Goal: Task Accomplishment & Management: Use online tool/utility

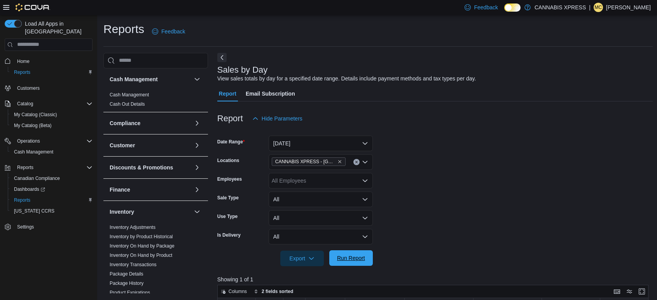
scroll to position [45, 0]
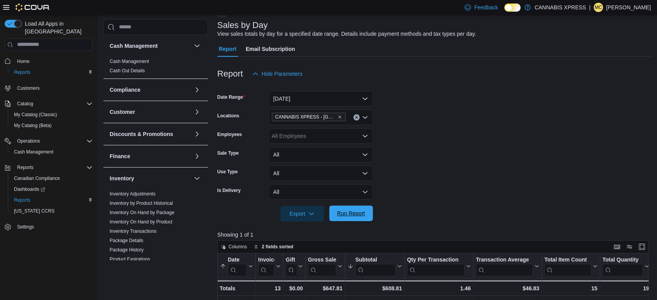
click at [355, 211] on span "Run Report" at bounding box center [351, 214] width 28 height 8
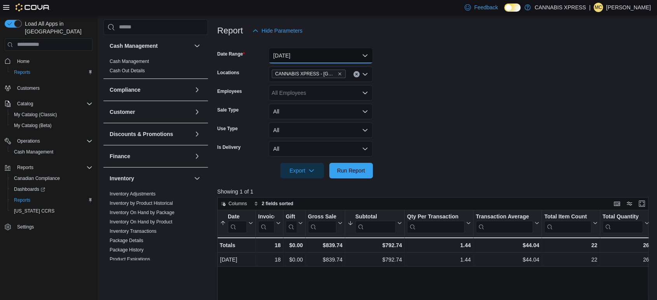
click at [364, 53] on button "[DATE]" at bounding box center [321, 56] width 104 height 16
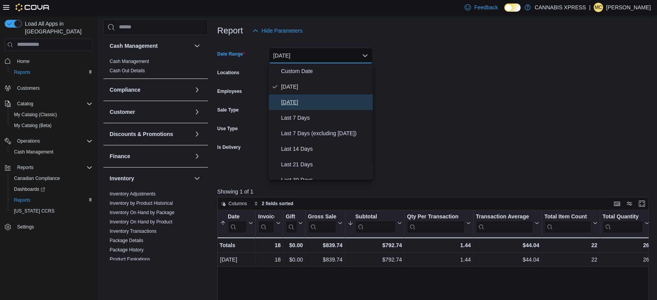
click at [304, 103] on span "[DATE]" at bounding box center [325, 102] width 89 height 9
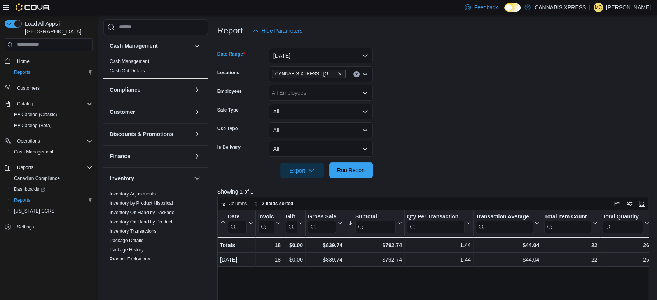
click at [357, 171] on span "Run Report" at bounding box center [351, 170] width 28 height 8
click at [368, 54] on button "[DATE]" at bounding box center [321, 56] width 104 height 16
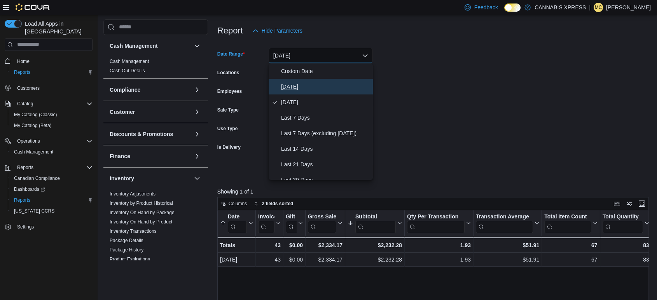
click at [288, 86] on span "[DATE]" at bounding box center [325, 86] width 89 height 9
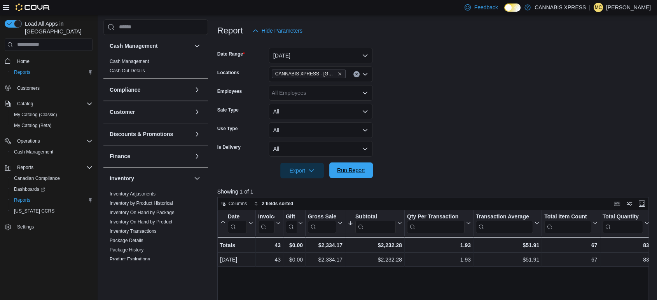
click at [358, 168] on span "Run Report" at bounding box center [351, 170] width 28 height 8
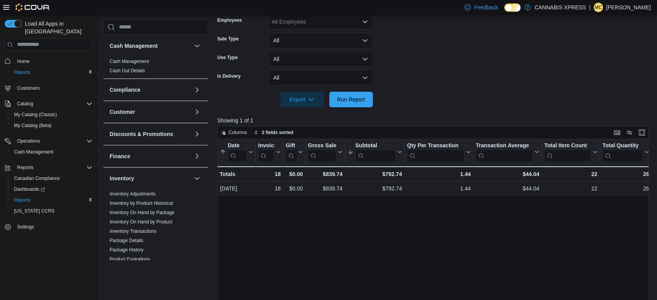
scroll to position [144, 0]
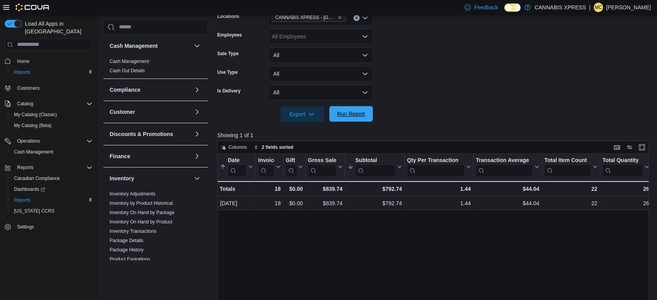
click at [349, 114] on span "Run Report" at bounding box center [351, 114] width 28 height 8
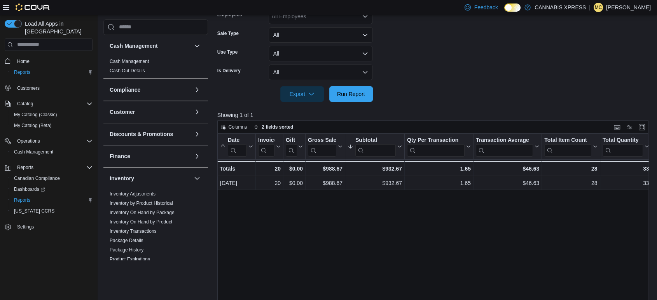
scroll to position [173, 0]
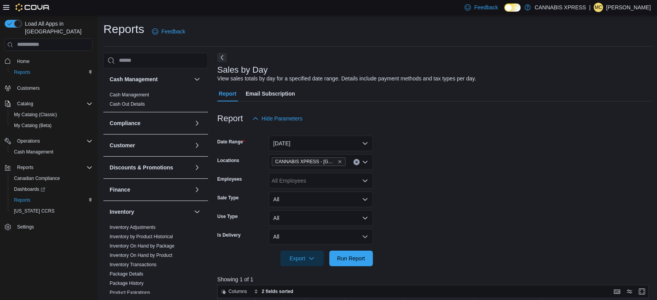
scroll to position [129, 0]
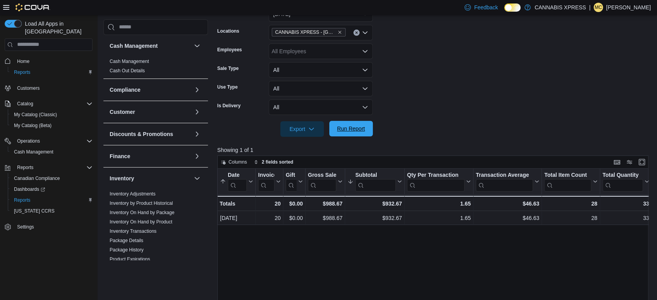
click at [357, 130] on span "Run Report" at bounding box center [351, 129] width 28 height 8
click at [346, 126] on span "Run Report" at bounding box center [351, 129] width 28 height 8
click at [347, 126] on span "Run Report" at bounding box center [351, 129] width 28 height 8
click at [344, 131] on span "Run Report" at bounding box center [351, 129] width 28 height 8
click at [360, 133] on span "Run Report" at bounding box center [351, 129] width 34 height 16
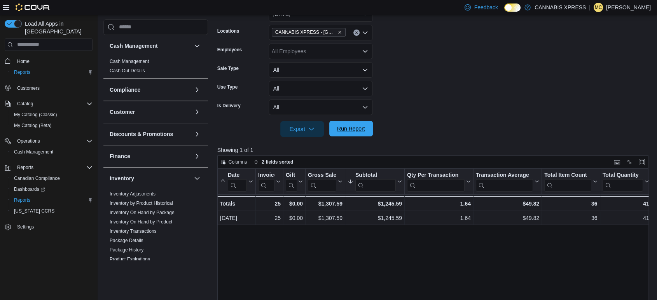
click at [360, 133] on span "Run Report" at bounding box center [351, 129] width 34 height 16
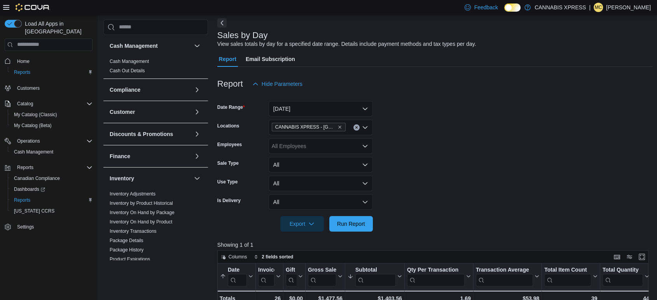
scroll to position [0, 0]
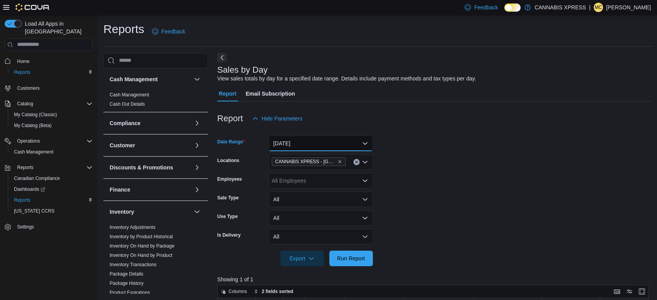
click at [366, 140] on button "[DATE]" at bounding box center [321, 144] width 104 height 16
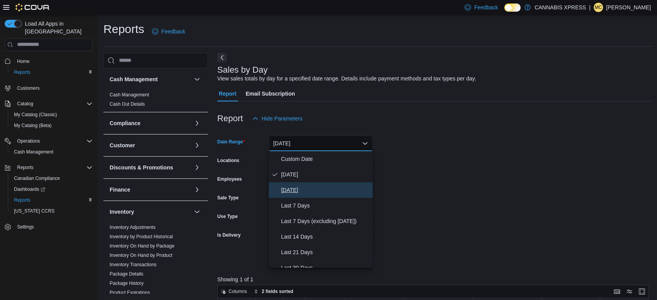
click at [318, 189] on span "[DATE]" at bounding box center [325, 189] width 89 height 9
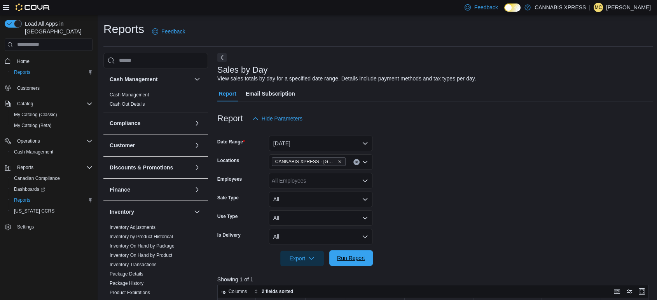
click at [341, 256] on span "Run Report" at bounding box center [351, 258] width 28 height 8
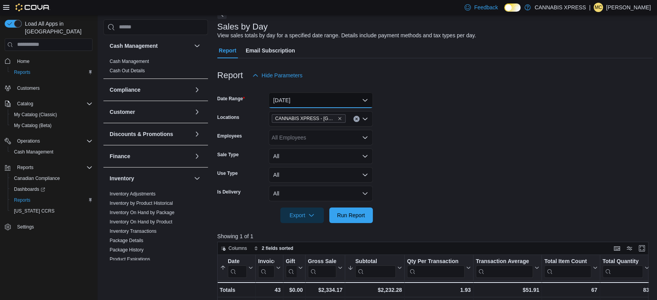
click at [365, 97] on button "[DATE]" at bounding box center [321, 101] width 104 height 16
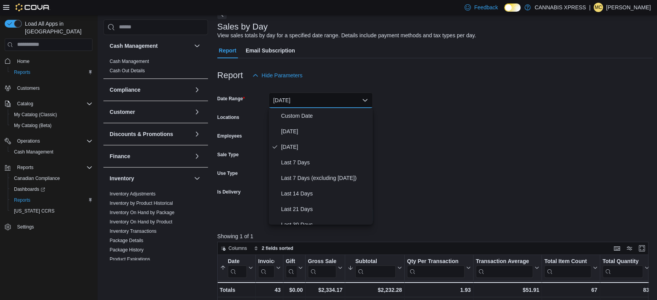
click at [495, 124] on form "Date Range [DATE] Locations CANNABIS XPRESS - [GEOGRAPHIC_DATA]-[GEOGRAPHIC_DAT…" at bounding box center [435, 153] width 436 height 140
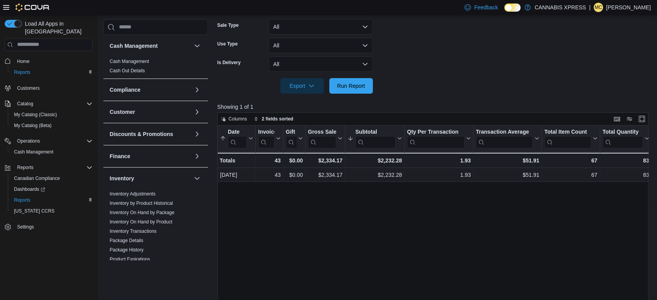
scroll to position [0, 0]
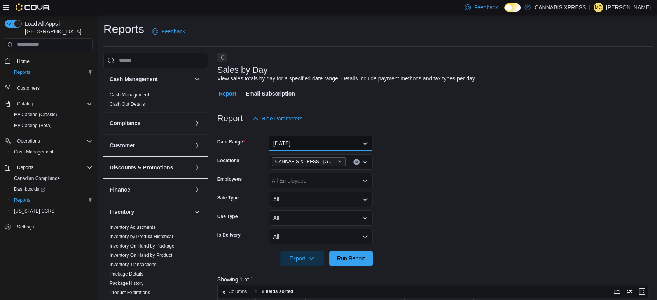
click at [365, 143] on button "[DATE]" at bounding box center [321, 144] width 104 height 16
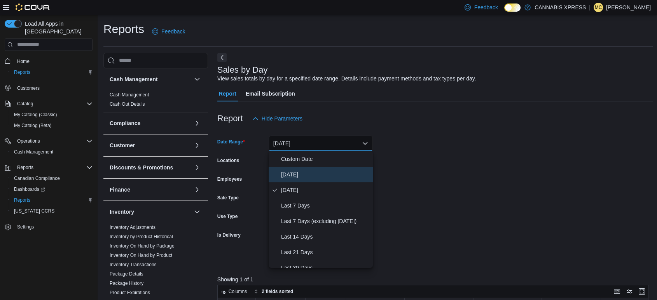
click at [333, 176] on span "[DATE]" at bounding box center [325, 174] width 89 height 9
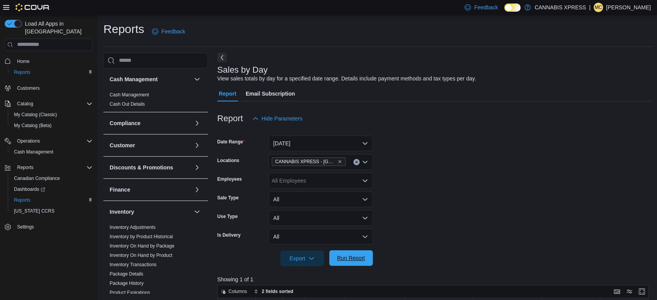
click at [353, 259] on span "Run Report" at bounding box center [351, 258] width 28 height 8
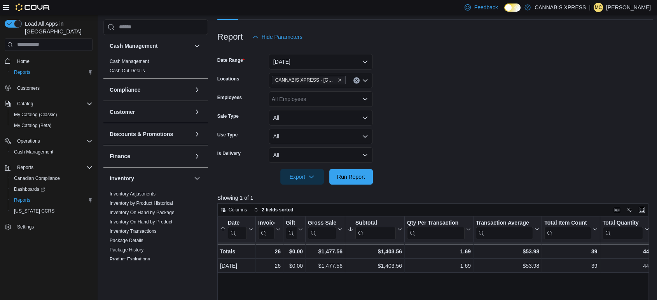
scroll to position [86, 0]
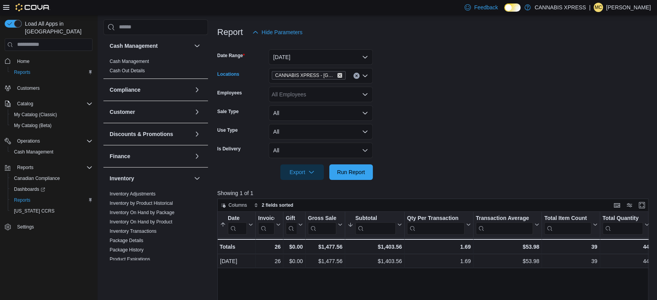
click at [341, 75] on icon "Remove CANNABIS XPRESS - Grand Bay-Westfield (Woolastook Drive) from selection …" at bounding box center [340, 75] width 5 height 5
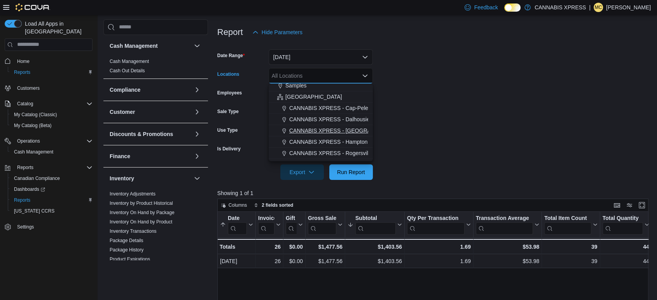
scroll to position [193, 0]
click at [327, 145] on span "CANNABIS XPRESS - St. [PERSON_NAME] ([GEOGRAPHIC_DATA])" at bounding box center [374, 144] width 171 height 8
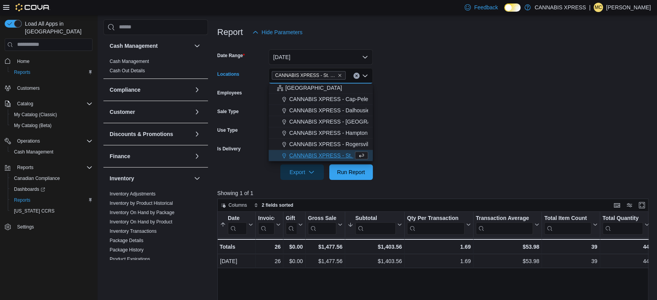
scroll to position [181, 0]
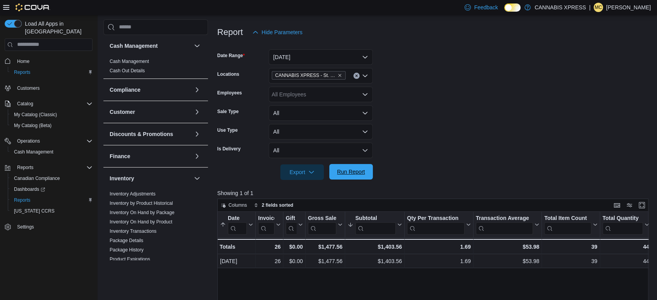
click at [355, 168] on span "Run Report" at bounding box center [351, 172] width 34 height 16
click at [338, 76] on icon "Remove CANNABIS XPRESS - St. Andrews (Water Street) from selection in this group" at bounding box center [340, 75] width 5 height 5
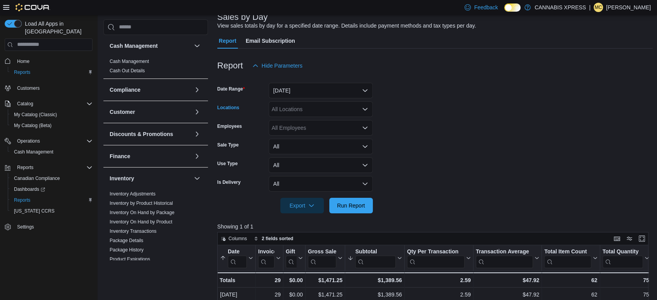
scroll to position [43, 0]
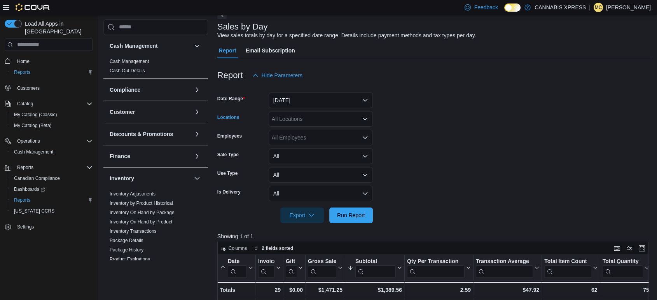
click at [365, 118] on icon "Open list of options" at bounding box center [365, 119] width 6 height 6
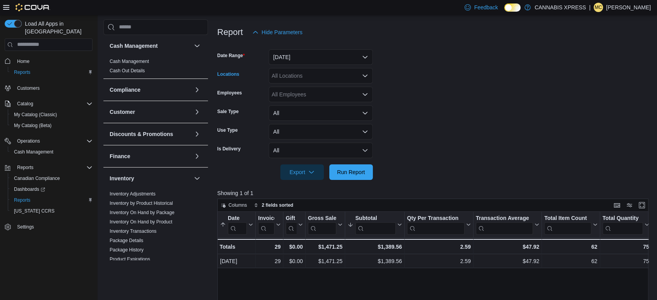
click at [324, 75] on div "All Locations" at bounding box center [321, 76] width 104 height 16
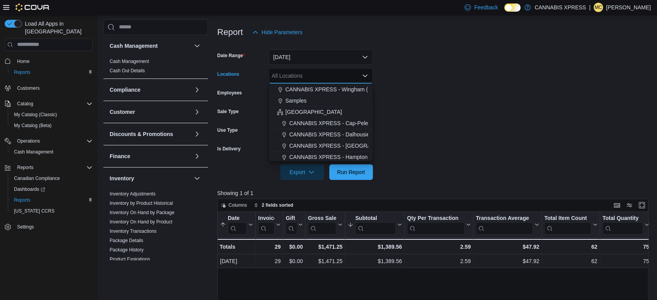
scroll to position [173, 0]
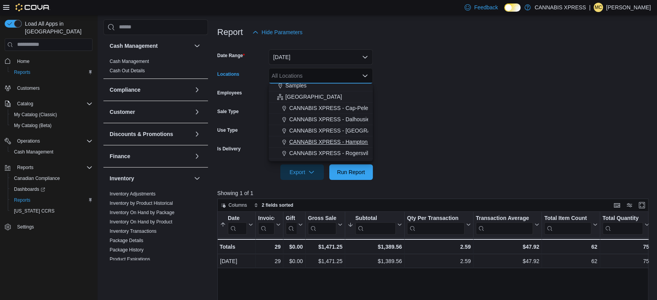
click at [319, 138] on span "CANNABIS XPRESS - Hampton ([GEOGRAPHIC_DATA])" at bounding box center [359, 142] width 140 height 8
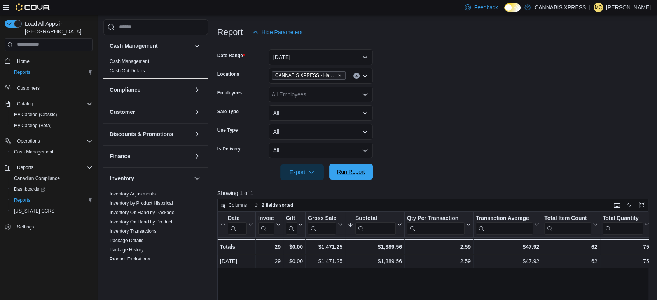
click at [344, 171] on span "Run Report" at bounding box center [351, 172] width 28 height 8
click at [341, 77] on icon "Remove CANNABIS XPRESS - Hampton (Main Street) from selection in this group" at bounding box center [340, 75] width 5 height 5
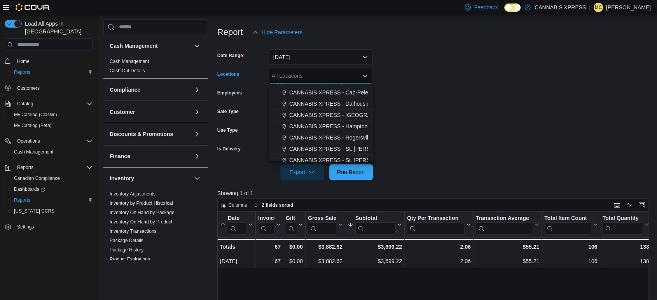
scroll to position [193, 0]
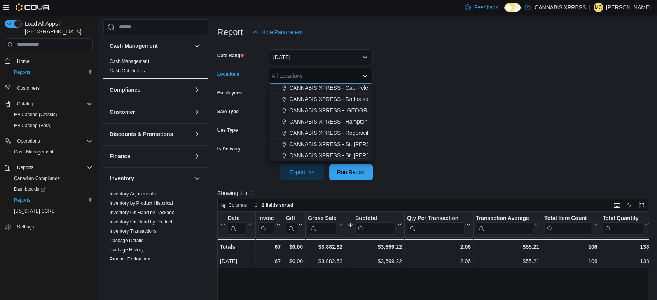
click at [318, 152] on span "CANNABIS XPRESS - St. [PERSON_NAME] ([GEOGRAPHIC_DATA])" at bounding box center [374, 156] width 171 height 8
click at [346, 172] on span "Run Report" at bounding box center [351, 172] width 28 height 8
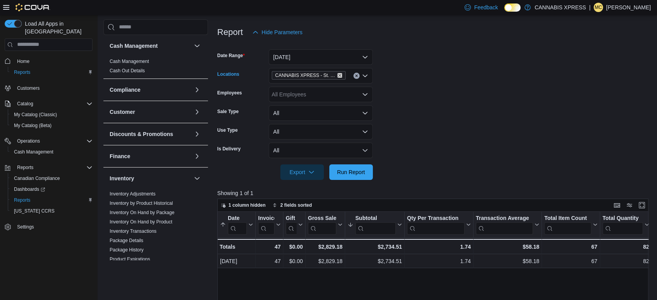
click at [339, 75] on icon "Remove CANNABIS XPRESS - St. George (Main Street) from selection in this group" at bounding box center [340, 75] width 5 height 5
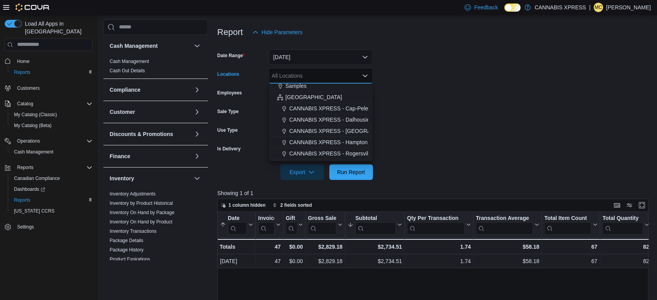
scroll to position [173, 0]
click at [349, 129] on span "CANNABIS XPRESS - [GEOGRAPHIC_DATA]-[GEOGRAPHIC_DATA] ([GEOGRAPHIC_DATA])" at bounding box center [405, 131] width 233 height 8
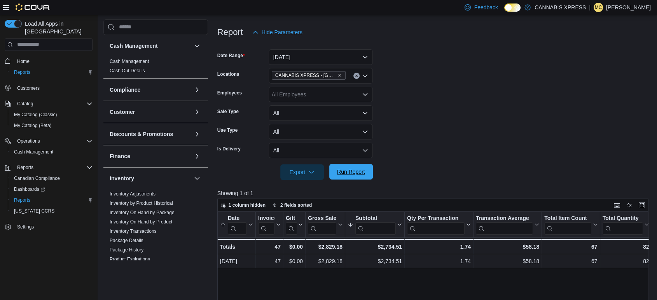
click at [353, 173] on span "Run Report" at bounding box center [351, 172] width 28 height 8
